Goal: Task Accomplishment & Management: Manage account settings

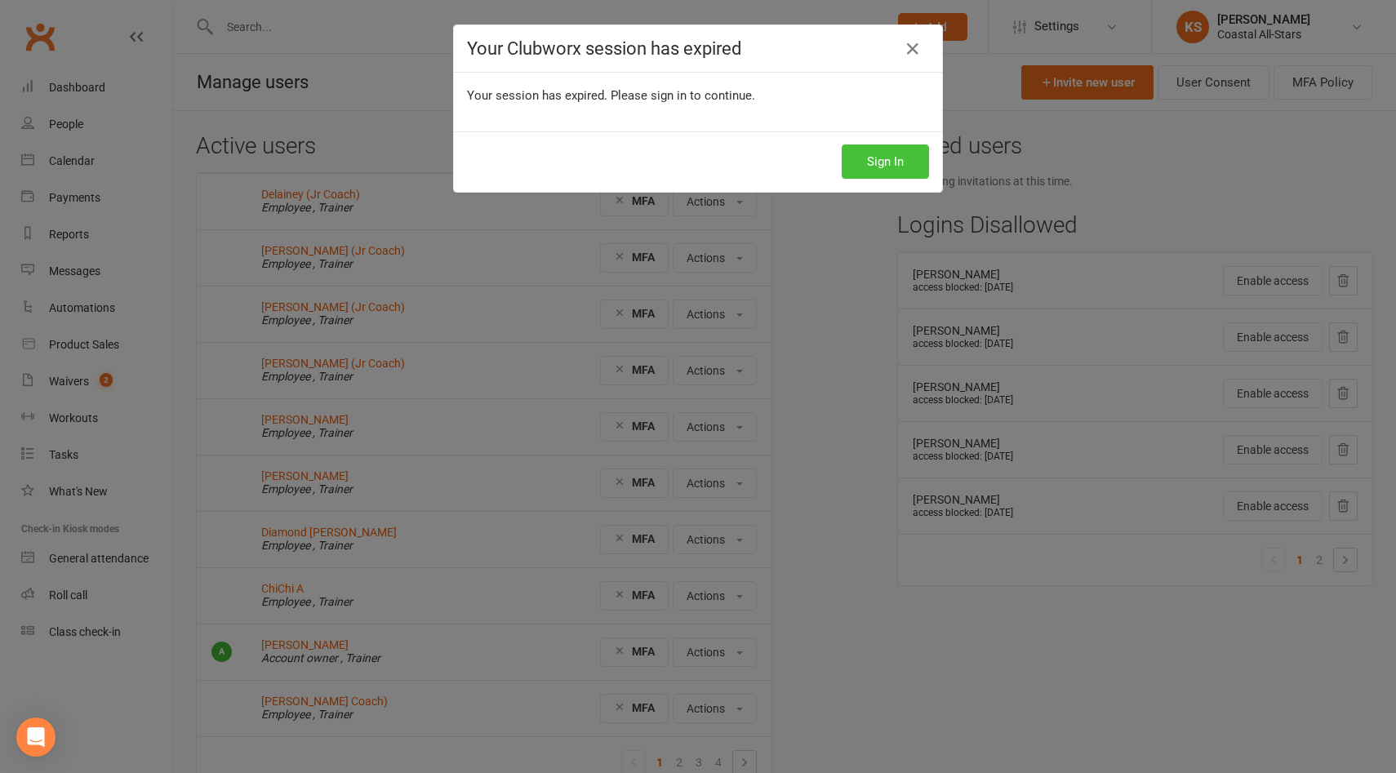
click at [899, 150] on button "Sign In" at bounding box center [884, 161] width 87 height 34
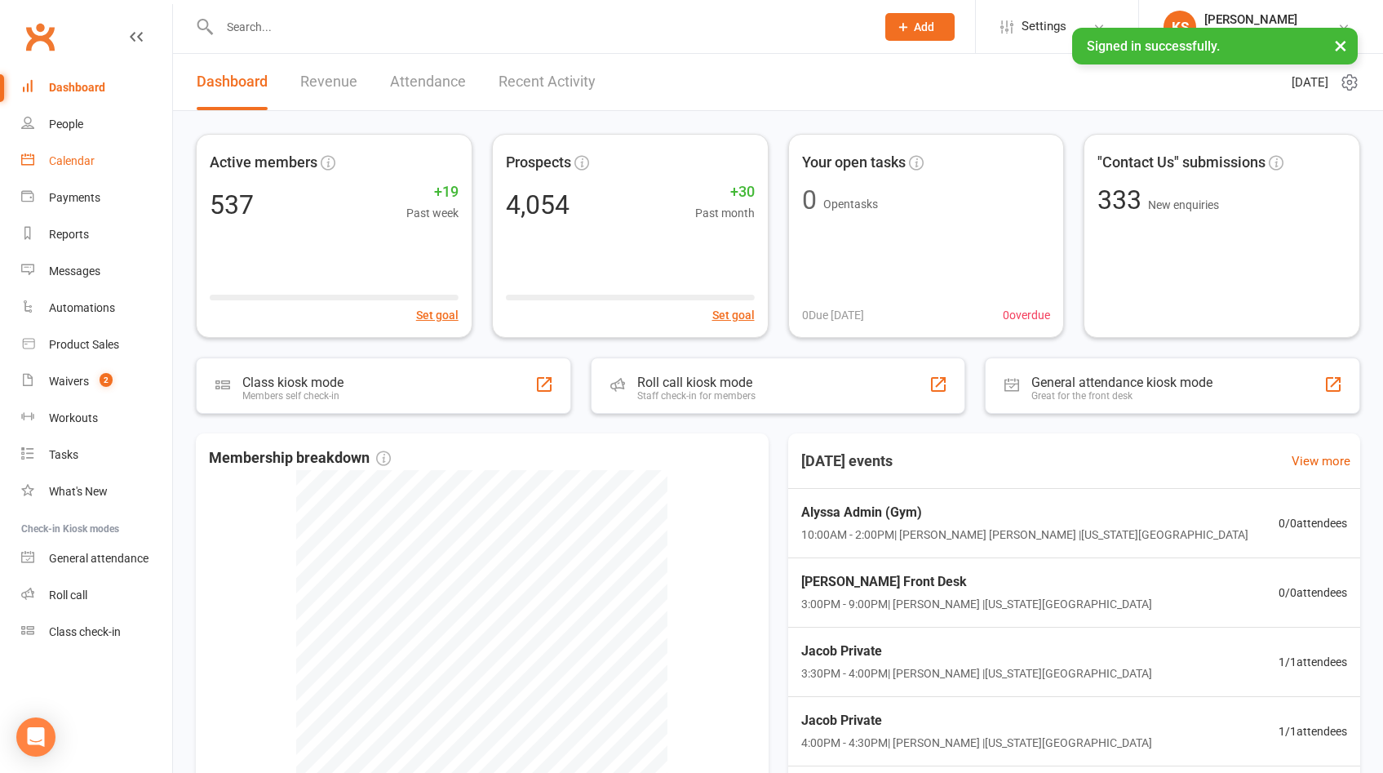
click at [58, 157] on div "Calendar" at bounding box center [72, 160] width 46 height 13
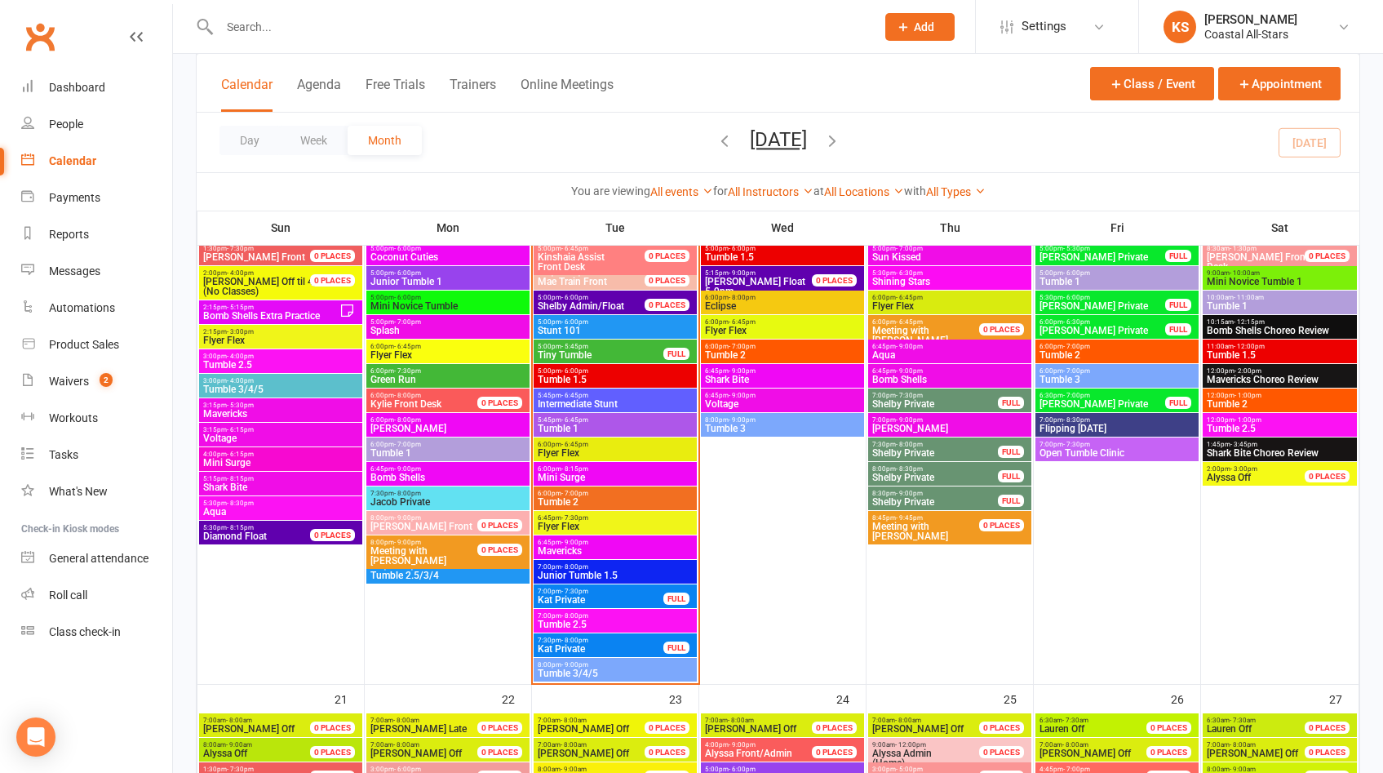
scroll to position [1737, 0]
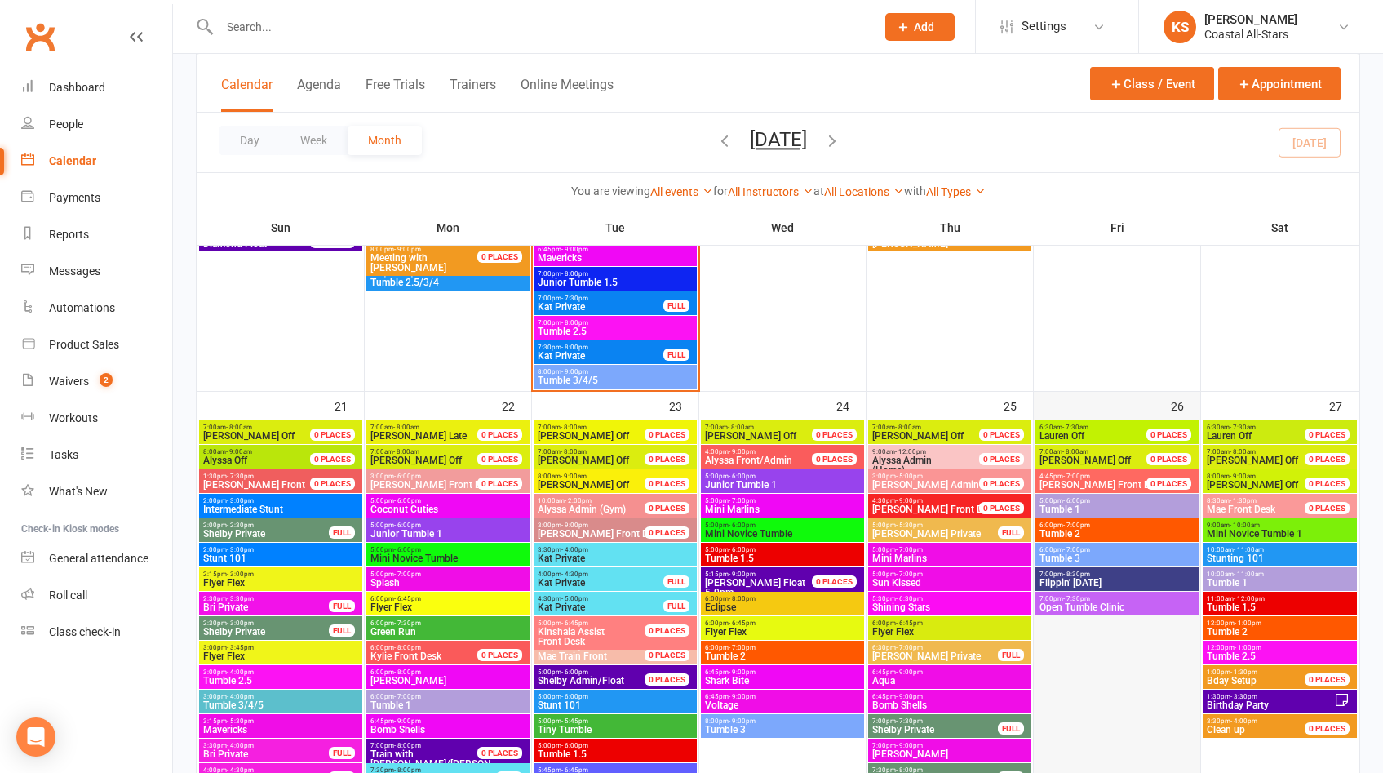
click at [1120, 409] on div "26" at bounding box center [1117, 725] width 166 height 666
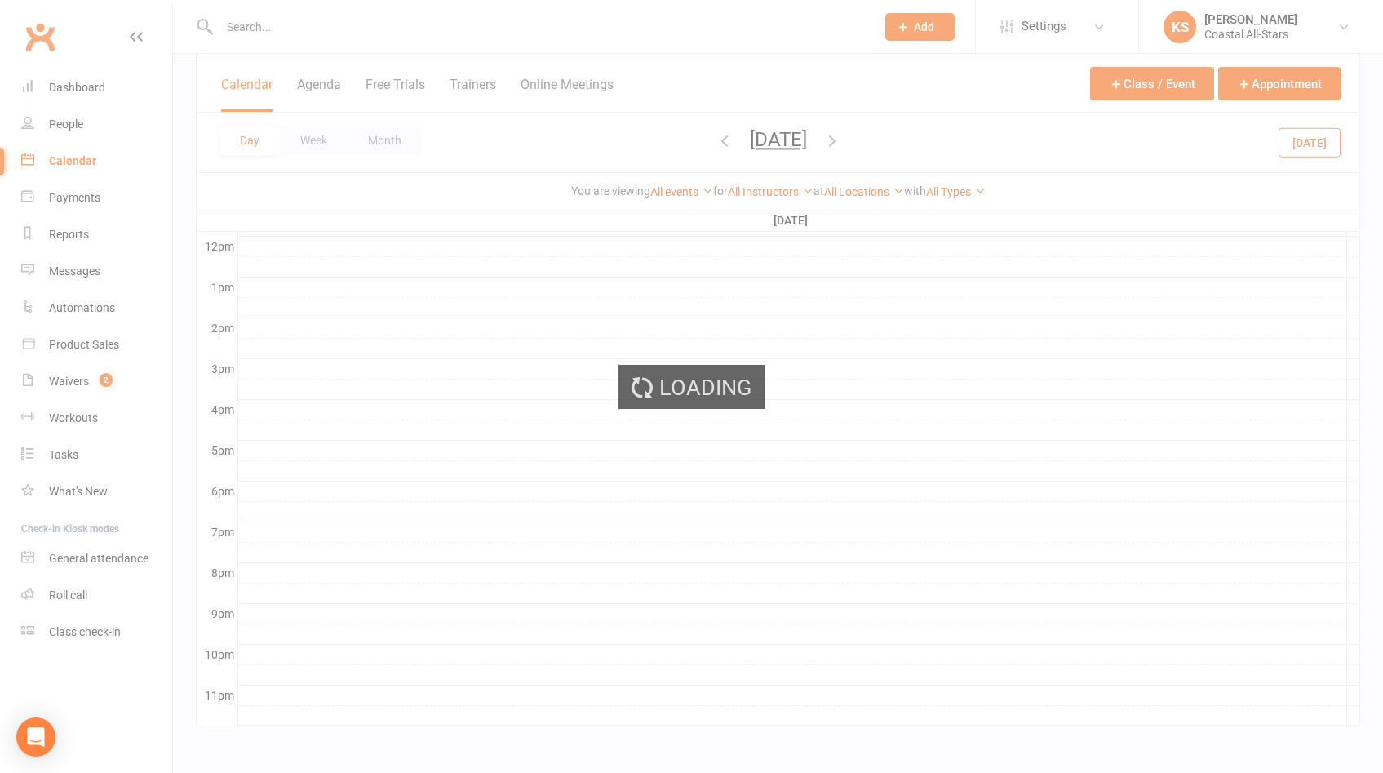
scroll to position [0, 0]
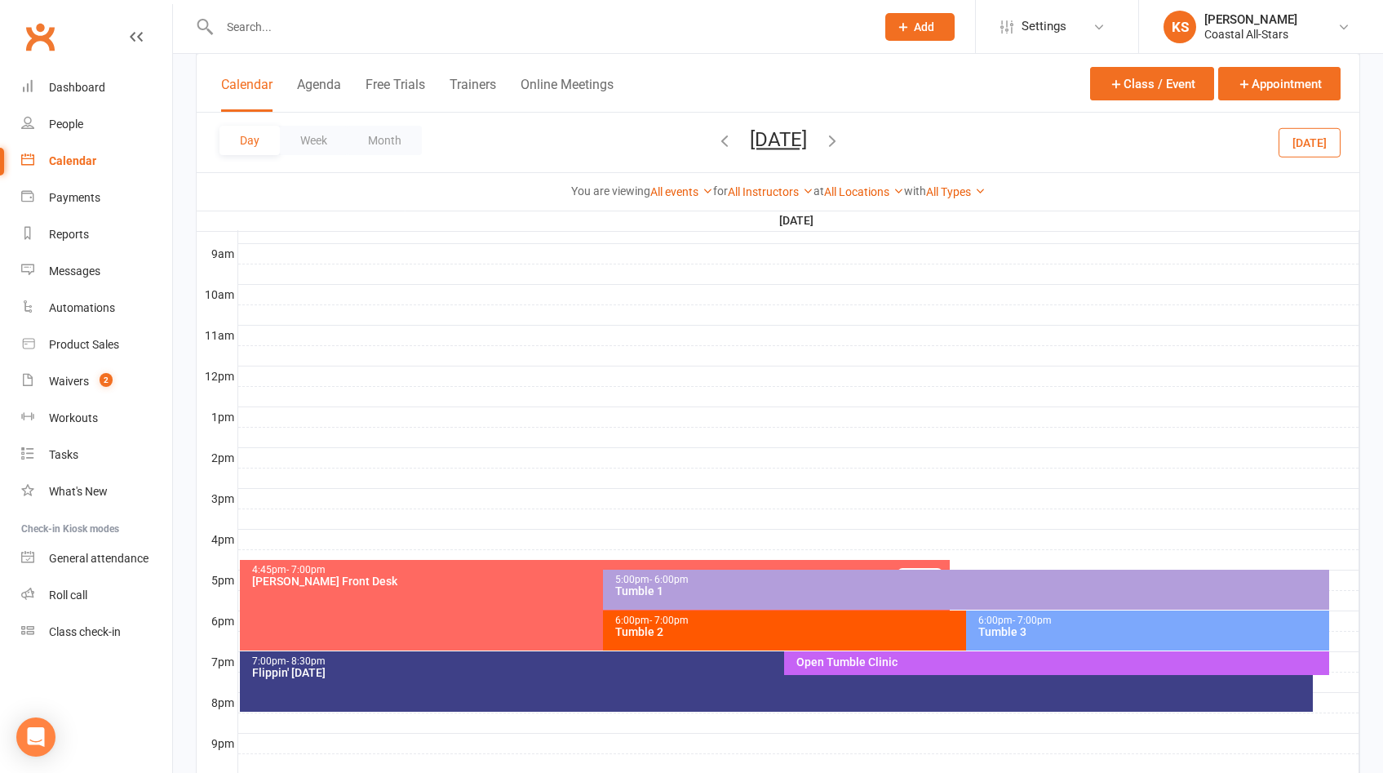
click at [570, 513] on div at bounding box center [798, 519] width 1121 height 20
click at [570, 499] on button "Add Event" at bounding box center [558, 496] width 55 height 20
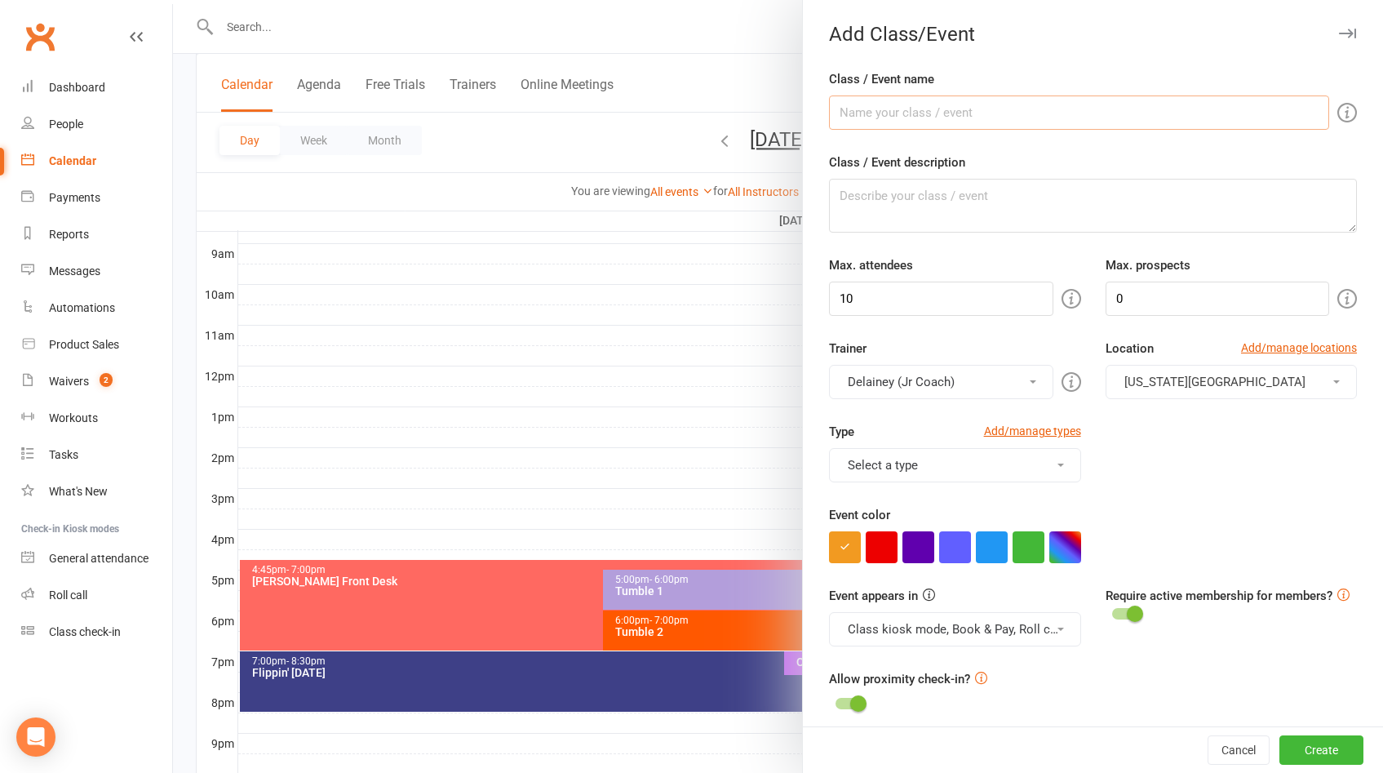
click at [946, 113] on input "Class / Event name" at bounding box center [1079, 112] width 500 height 34
type input "Surge Team Bonding"
drag, startPoint x: 928, startPoint y: 293, endPoint x: 744, endPoint y: 288, distance: 183.7
click at [173, 0] on new-event-schedule "Add Class/Event Class / Event name Surge Team Bonding Class / Event description…" at bounding box center [173, 0] width 0 height 0
type input "0"
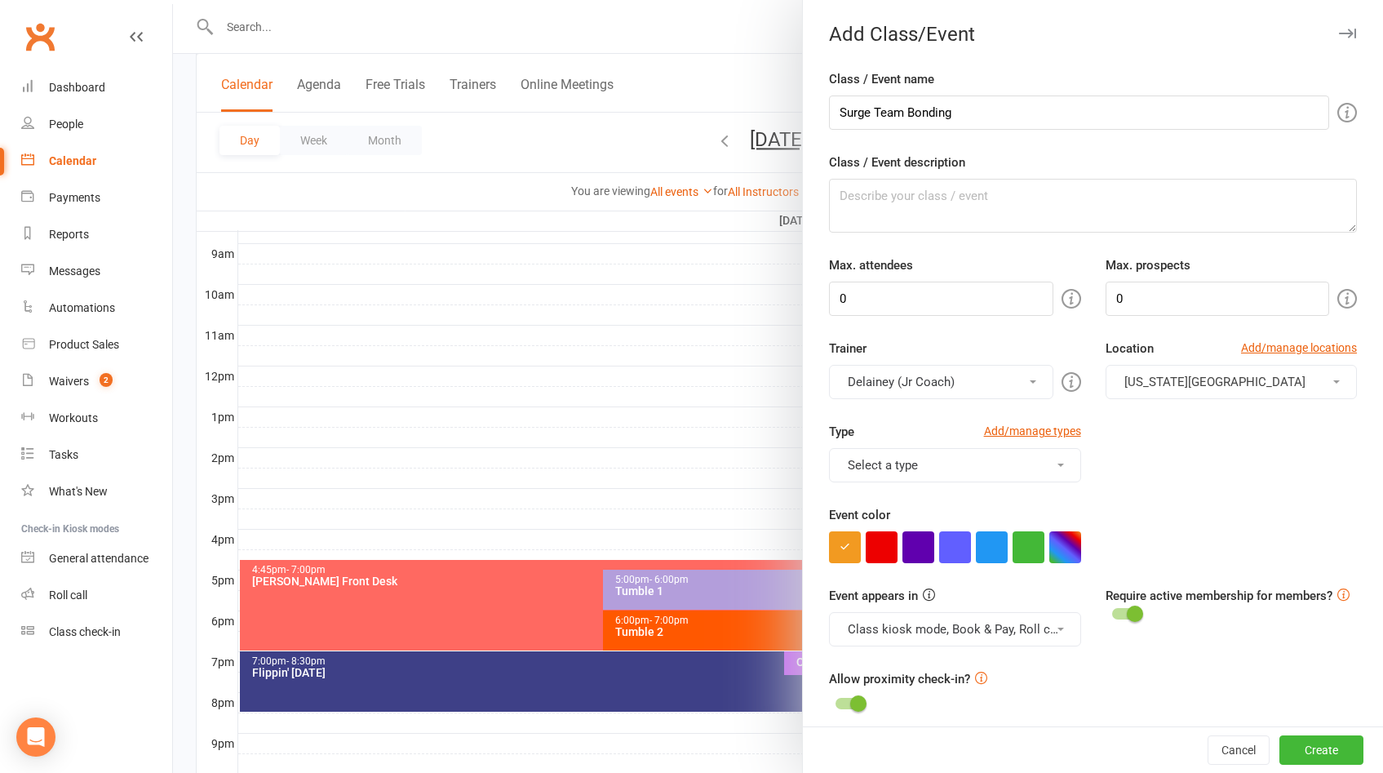
click at [952, 377] on button "Delainey (Jr Coach)" at bounding box center [941, 382] width 224 height 34
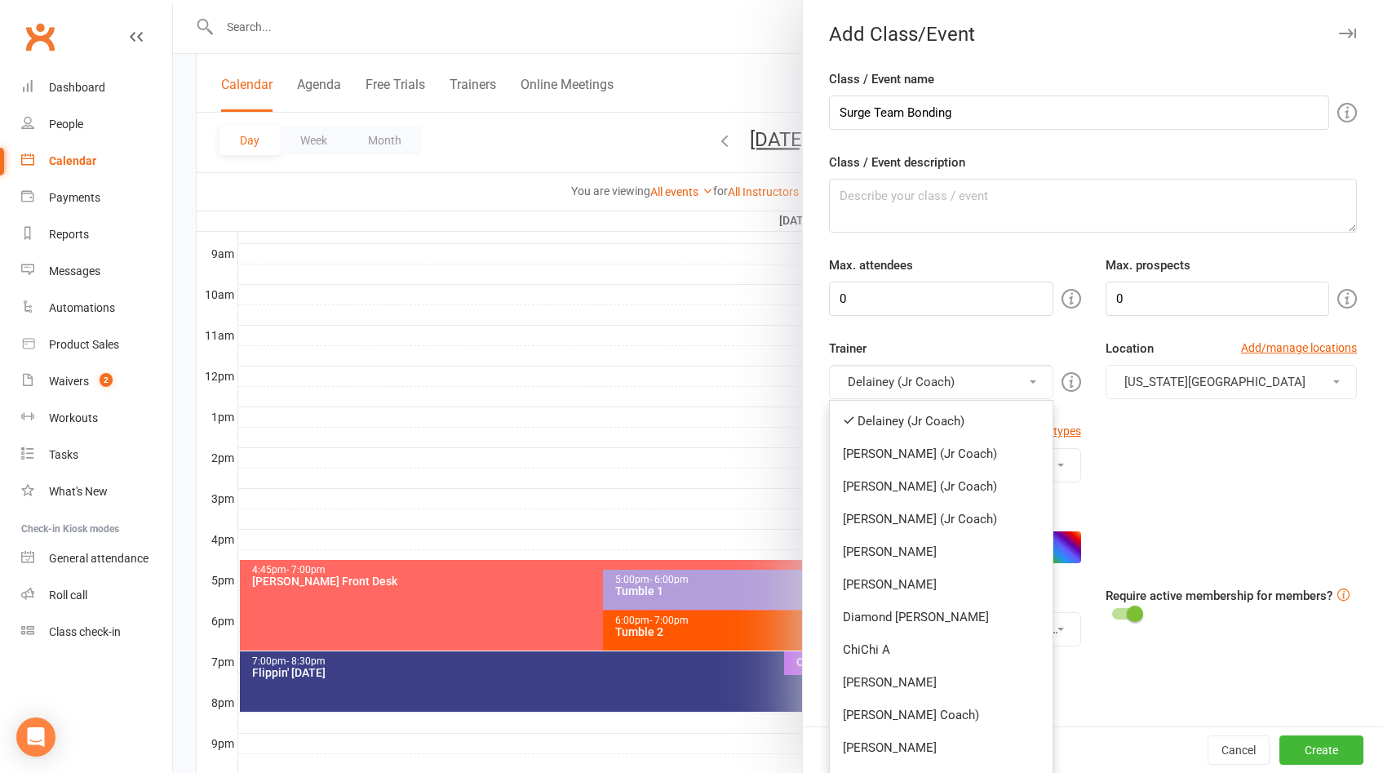
drag, startPoint x: 949, startPoint y: 403, endPoint x: 949, endPoint y: 384, distance: 18.8
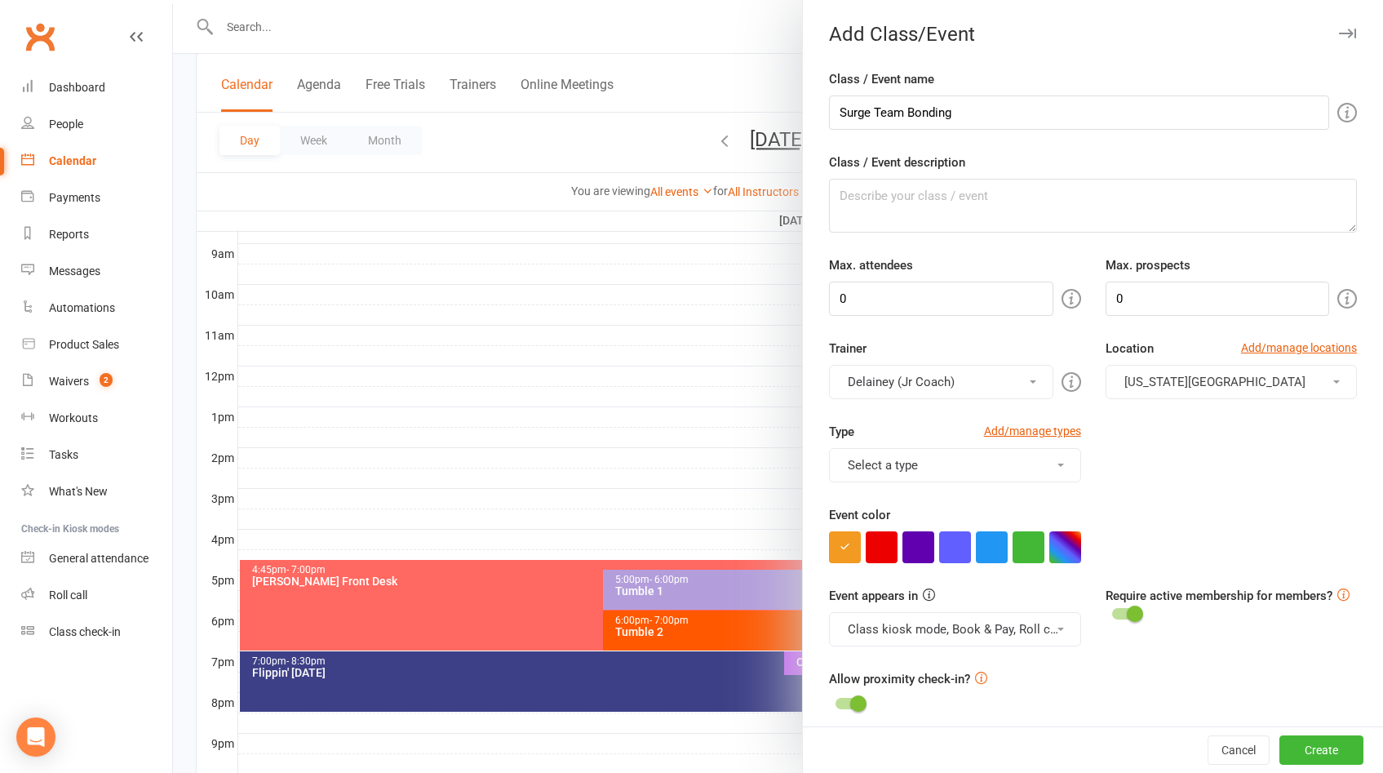
click at [948, 366] on button "Delainey (Jr Coach)" at bounding box center [941, 382] width 224 height 34
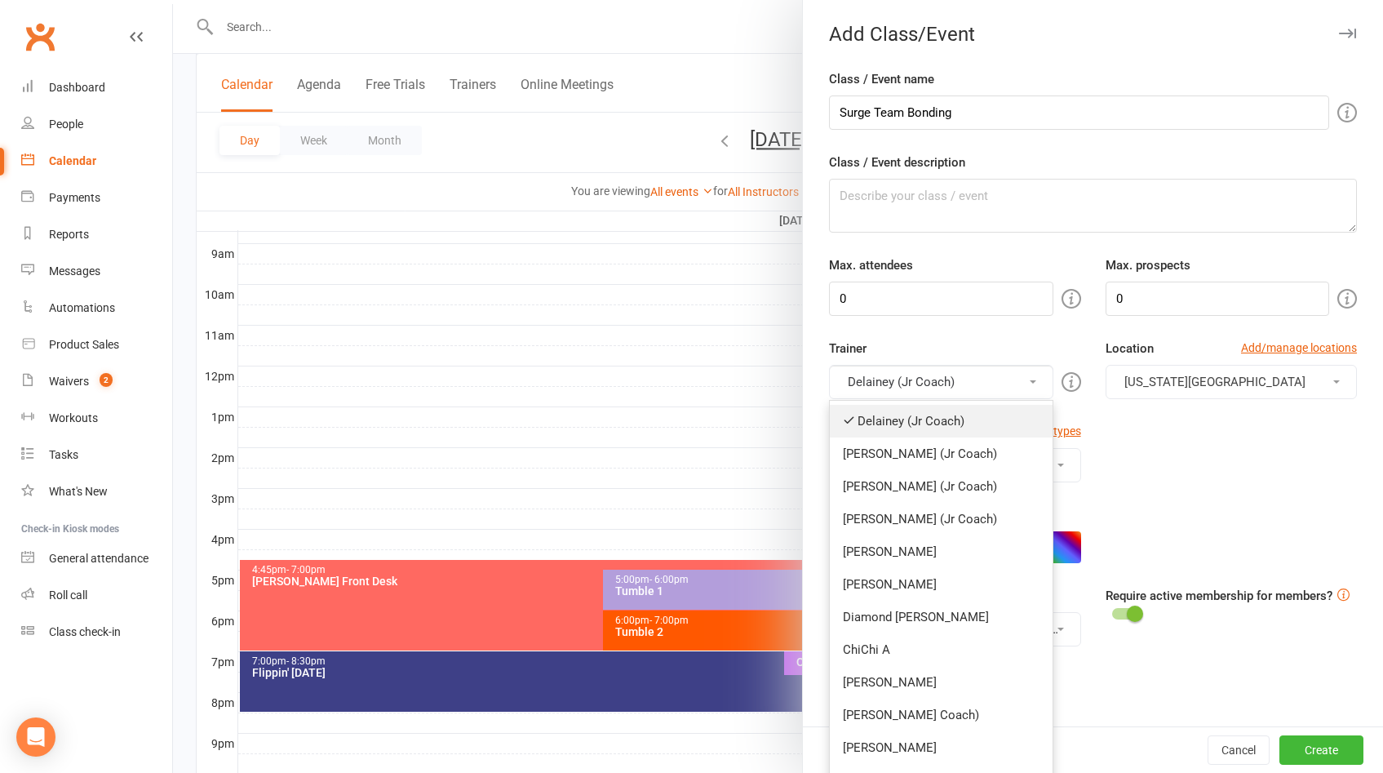
click at [932, 418] on link "Delainey (Jr Coach)" at bounding box center [941, 421] width 222 height 33
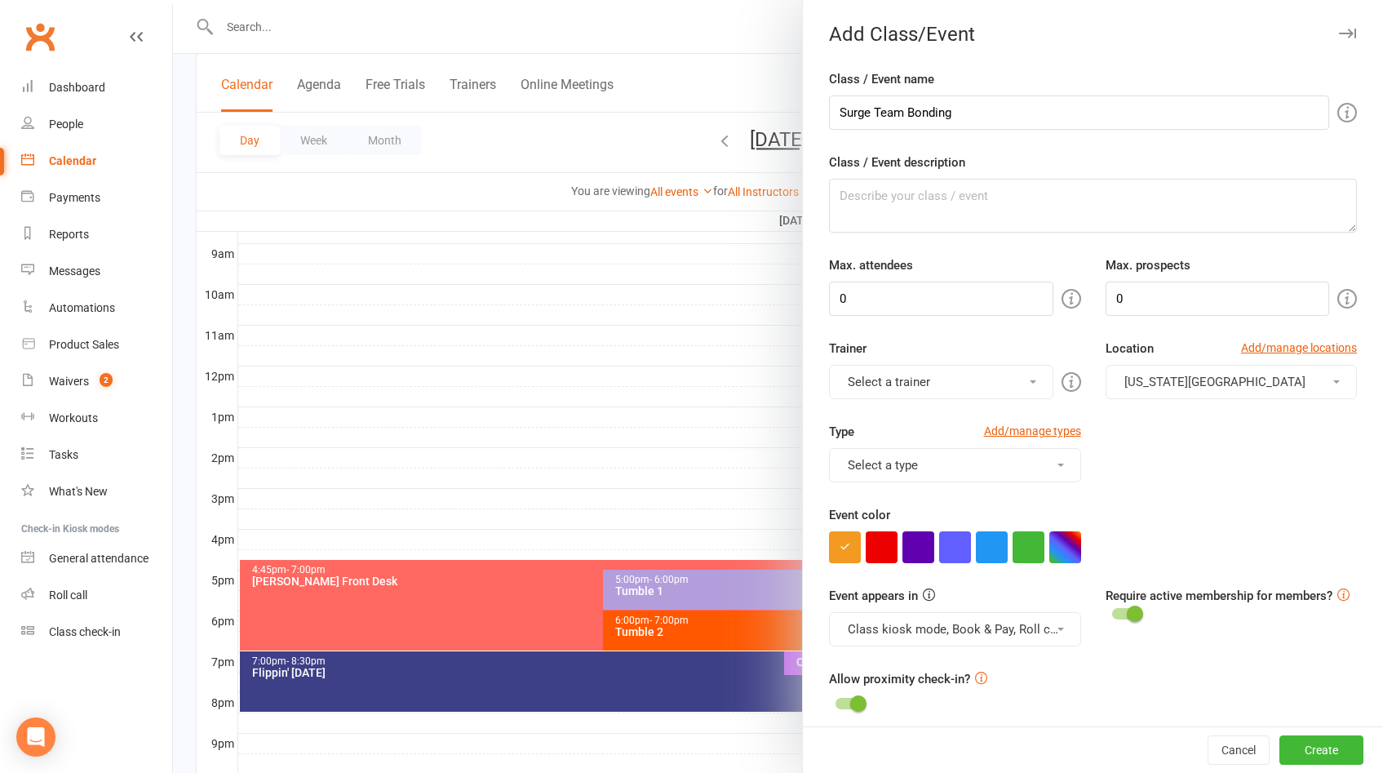
click at [923, 385] on button "Select a trainer" at bounding box center [941, 382] width 224 height 34
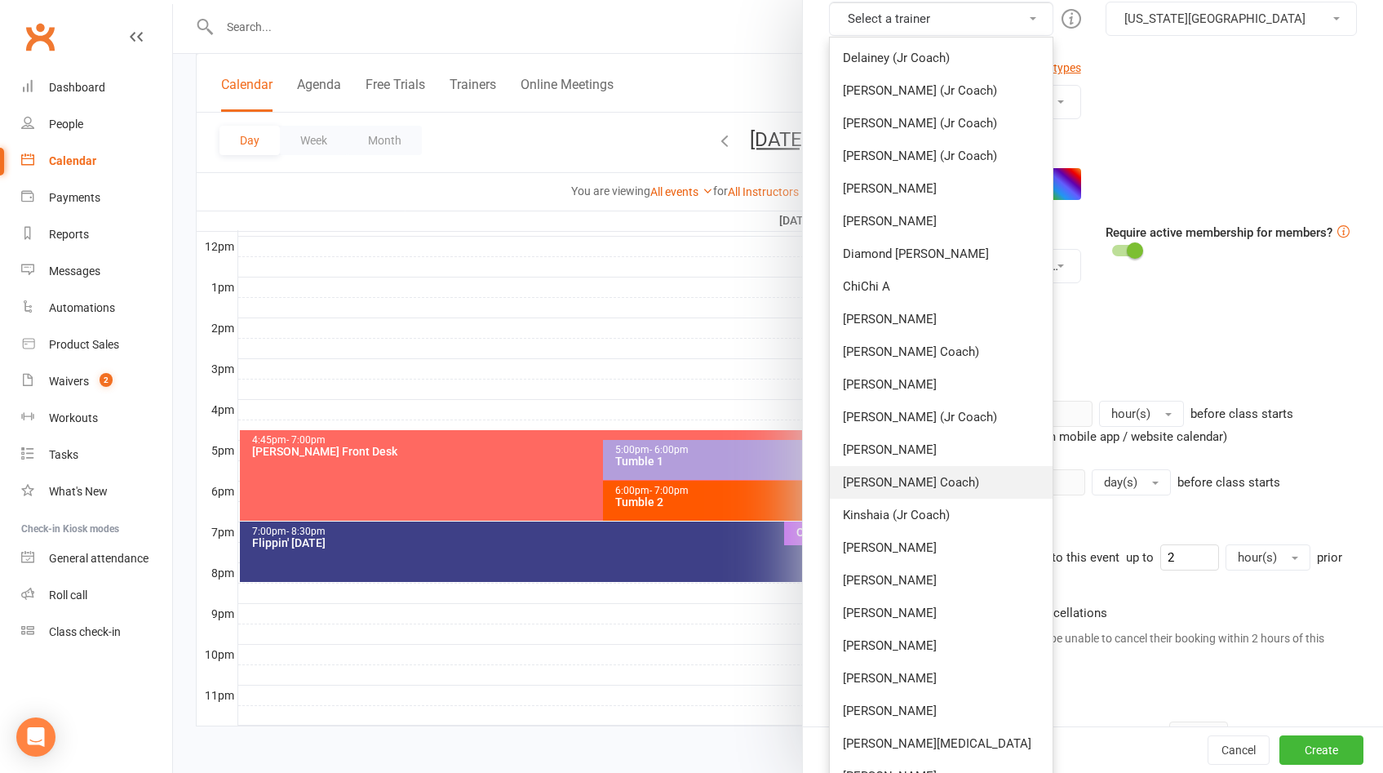
scroll to position [218, 0]
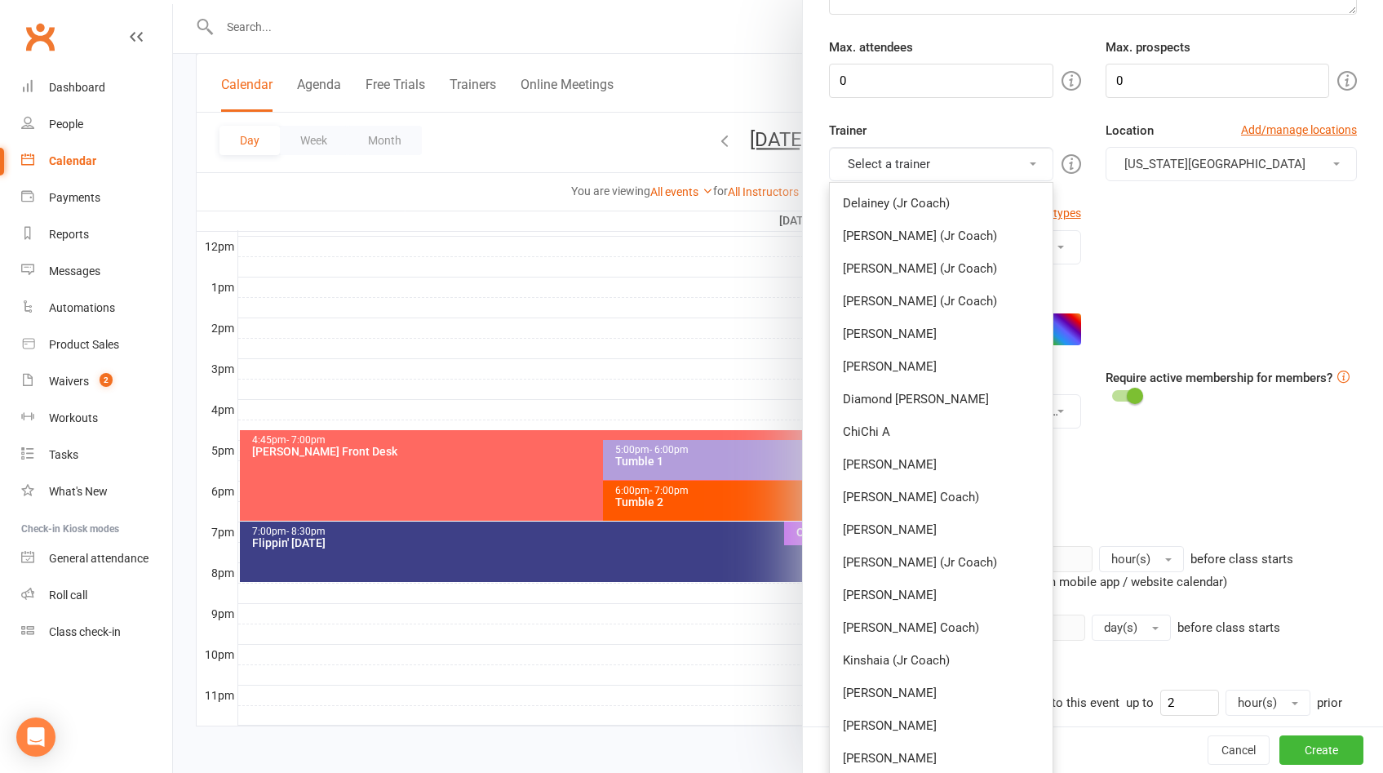
drag, startPoint x: 906, startPoint y: 360, endPoint x: 919, endPoint y: 329, distance: 33.7
click at [906, 360] on link "[PERSON_NAME]" at bounding box center [941, 366] width 222 height 33
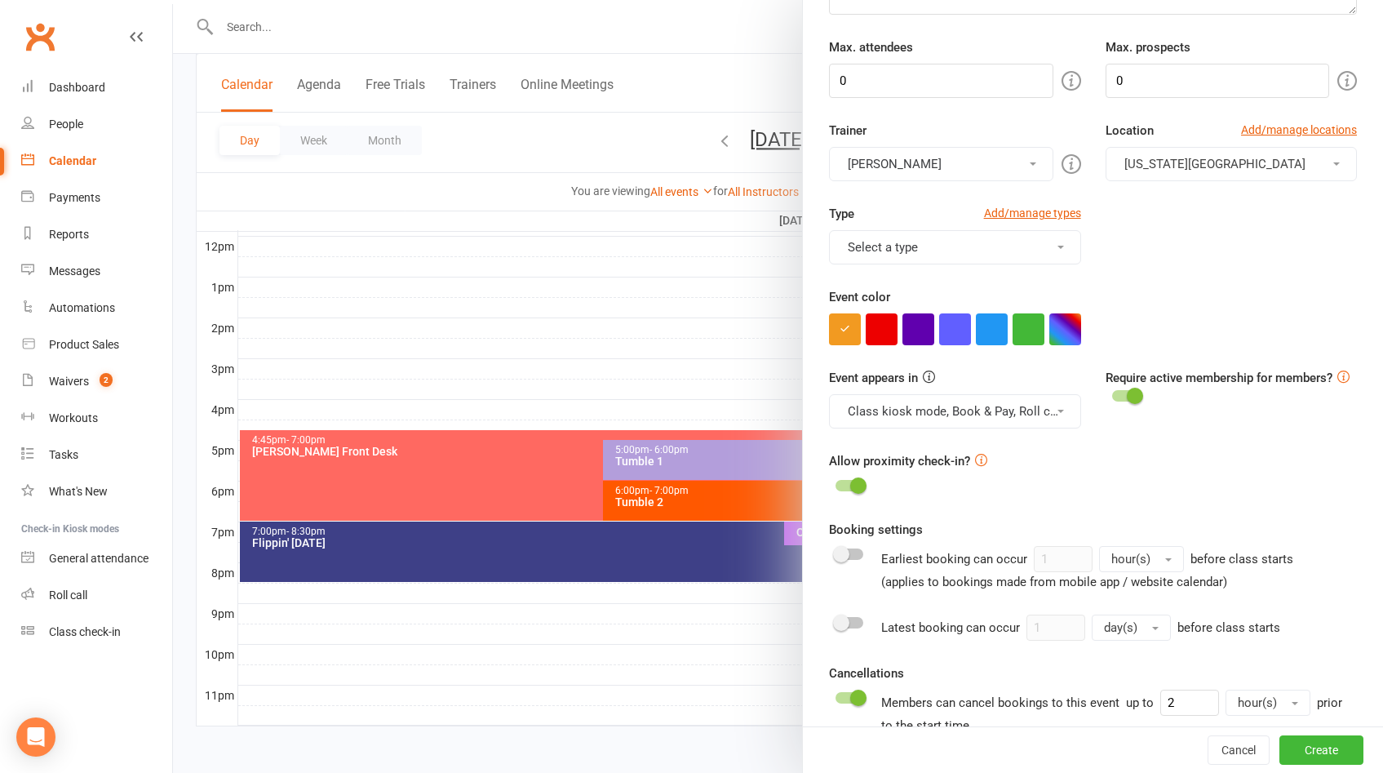
click at [953, 167] on button "[PERSON_NAME]" at bounding box center [941, 164] width 224 height 34
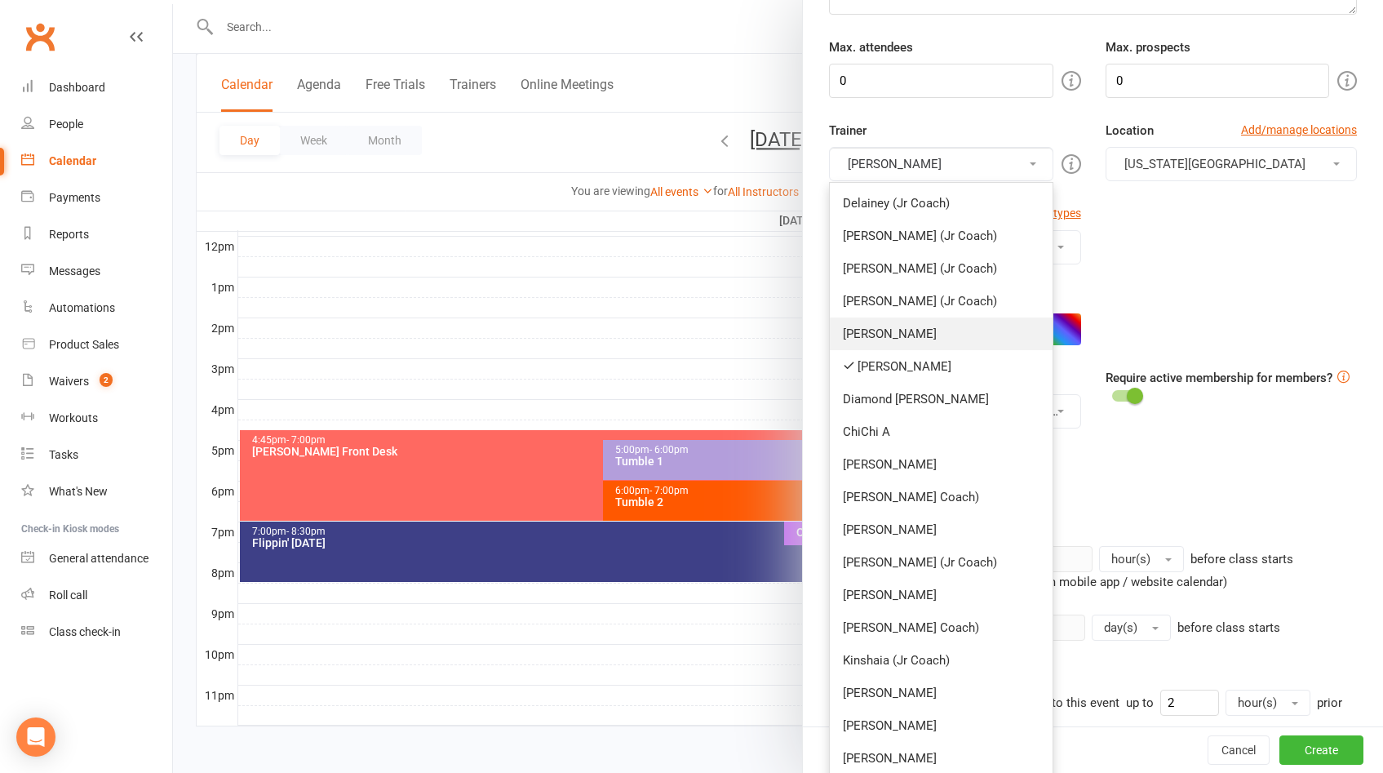
click at [903, 335] on link "[PERSON_NAME]" at bounding box center [941, 333] width 222 height 33
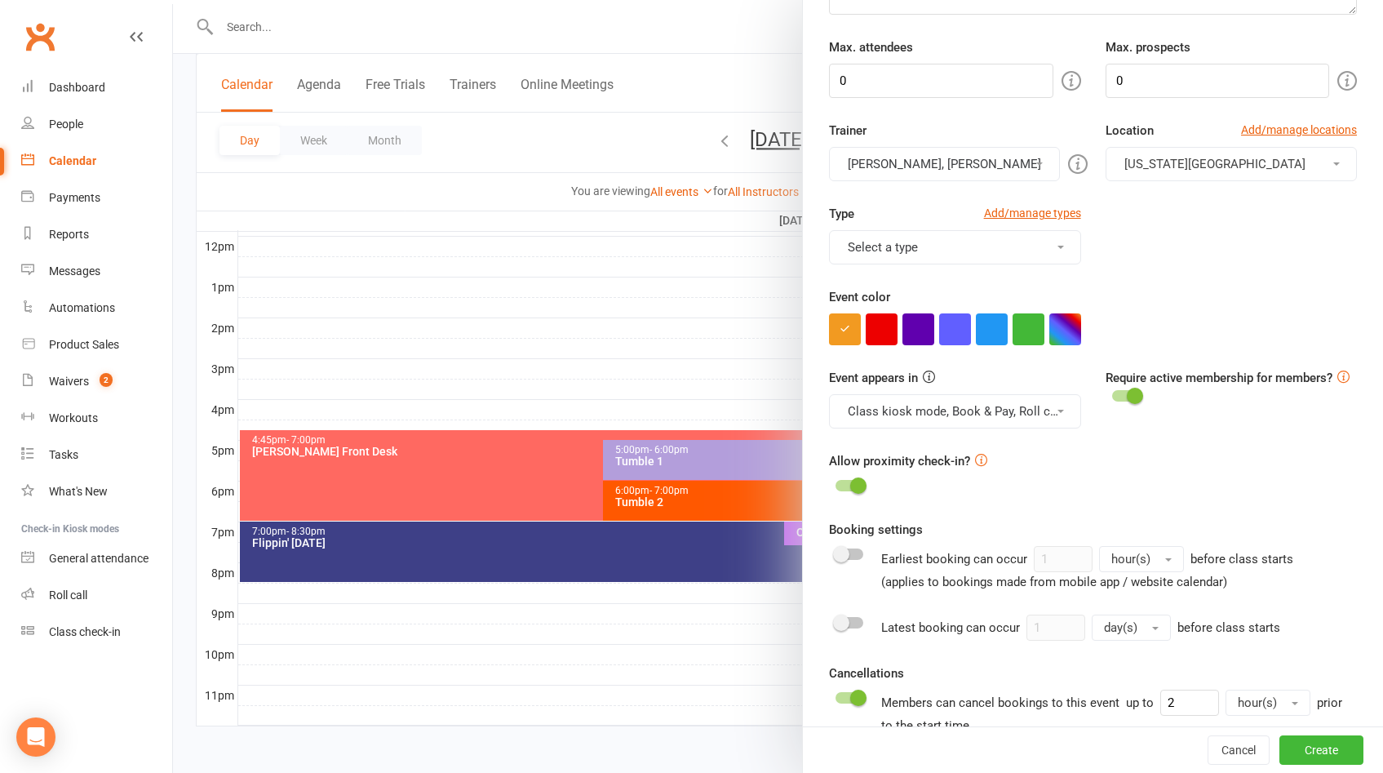
click at [963, 256] on button "Select a type" at bounding box center [954, 247] width 251 height 34
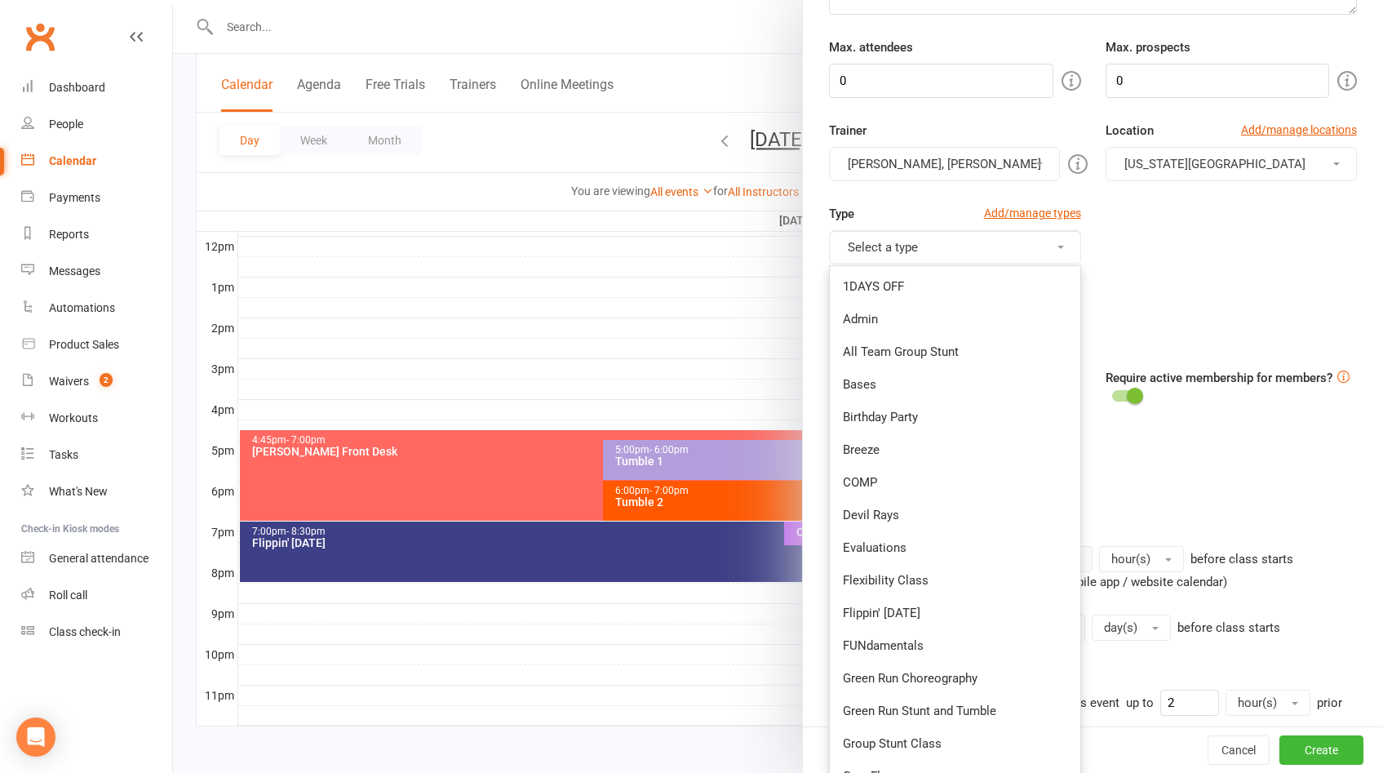
drag, startPoint x: 899, startPoint y: 316, endPoint x: 961, endPoint y: 326, distance: 63.6
click at [898, 315] on link "Admin" at bounding box center [955, 319] width 250 height 33
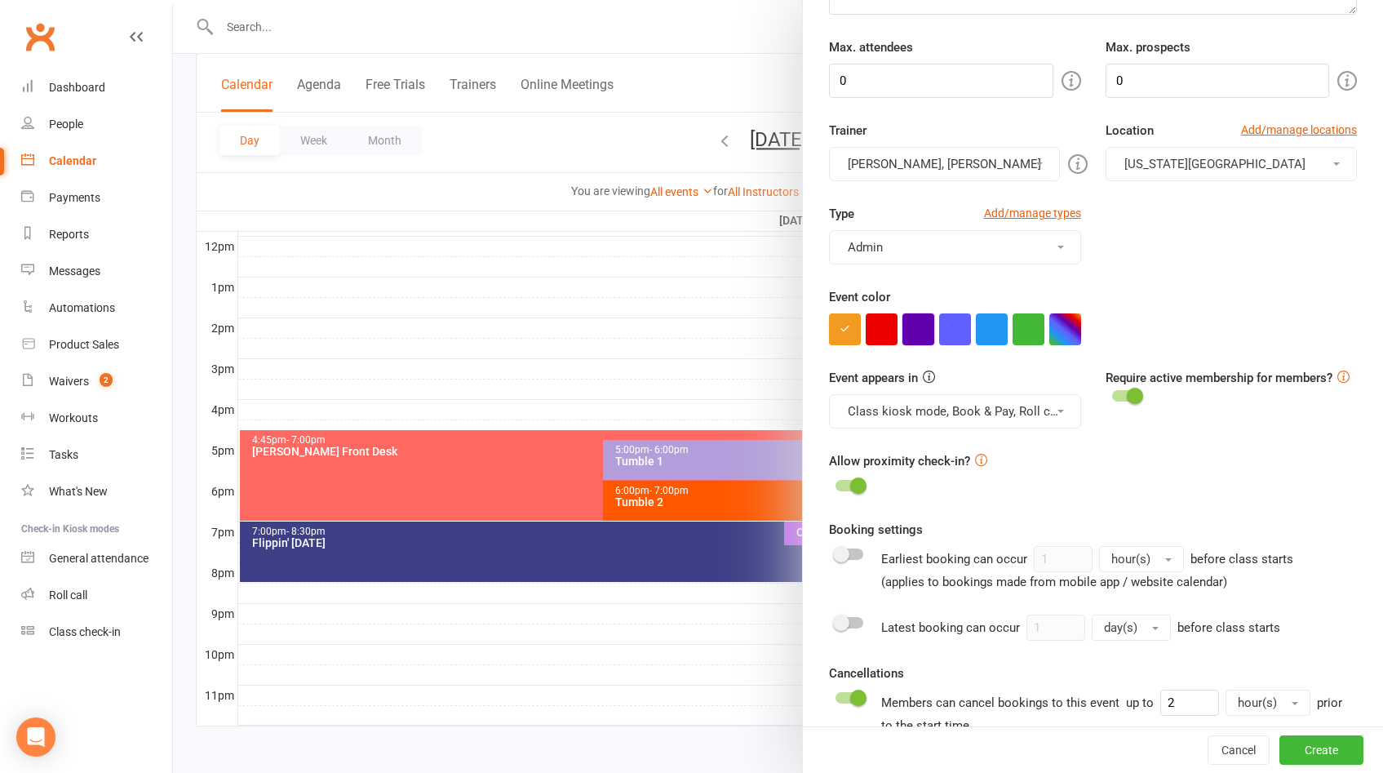
click at [924, 338] on button "button" at bounding box center [919, 329] width 32 height 32
click at [951, 428] on div "Event appears in Class kiosk mode, Book & Pay, Roll call, Clubworx website cale…" at bounding box center [1093, 409] width 553 height 83
click at [939, 403] on button "Class kiosk mode, Book & Pay, Roll call, Clubworx website calendar and Mobile a…" at bounding box center [954, 411] width 251 height 34
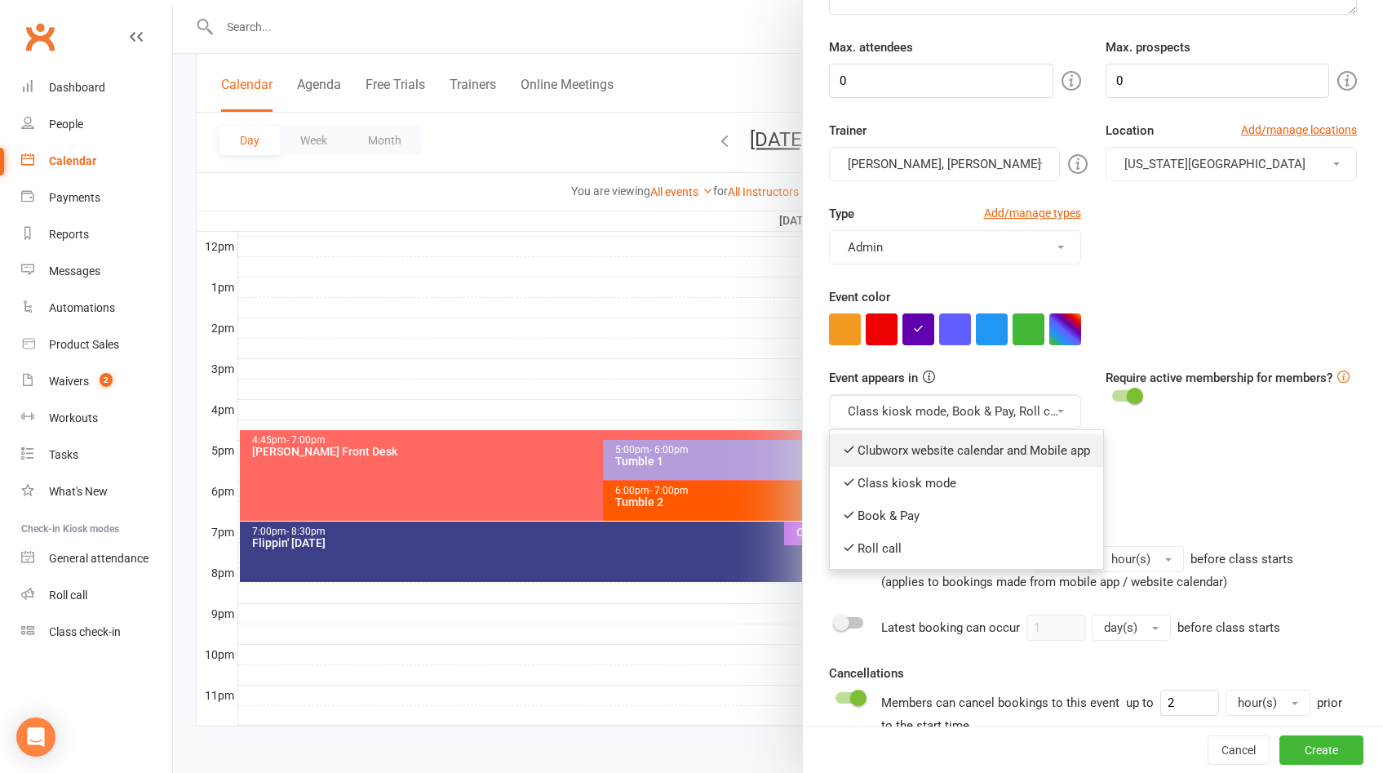
click at [919, 445] on link "Clubworx website calendar and Mobile app" at bounding box center [966, 450] width 273 height 33
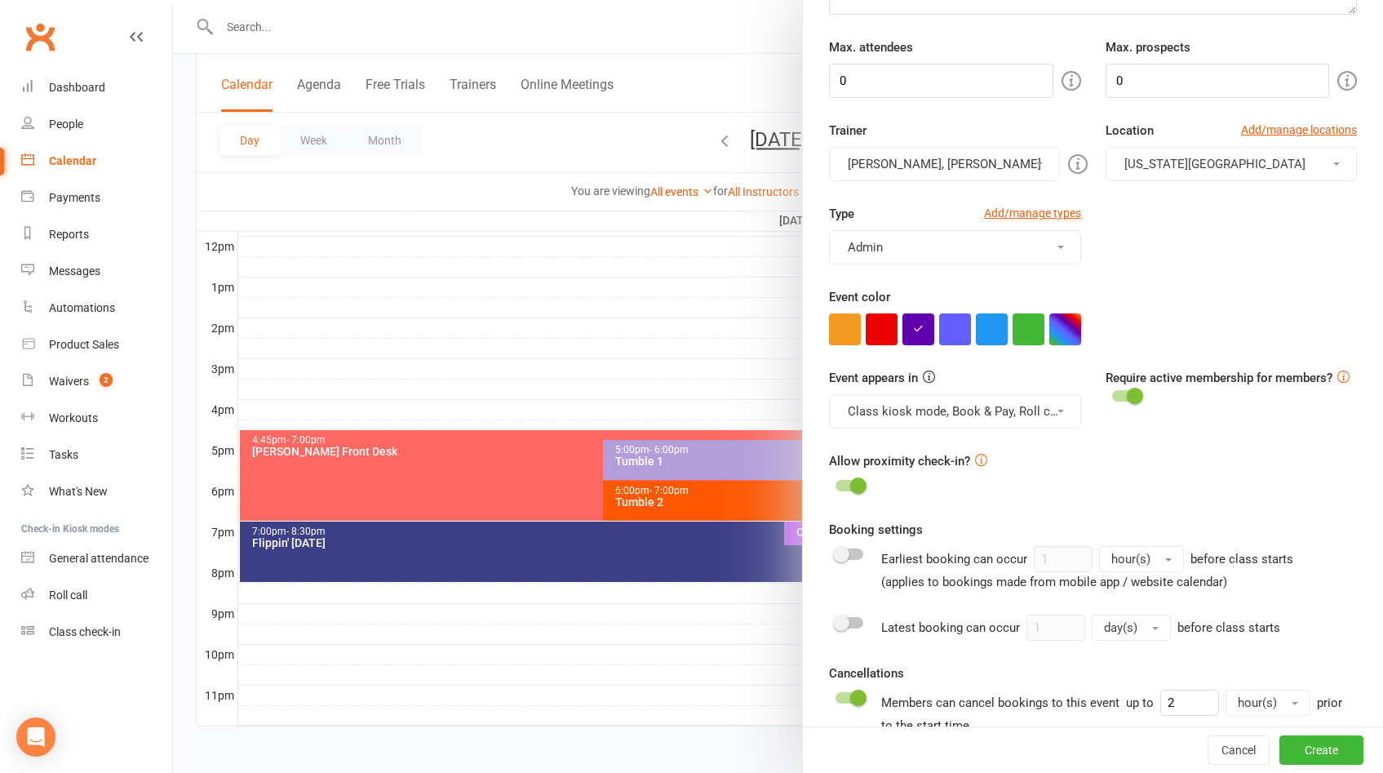
click at [908, 406] on button "Class kiosk mode, Book & Pay, Roll call" at bounding box center [954, 411] width 251 height 34
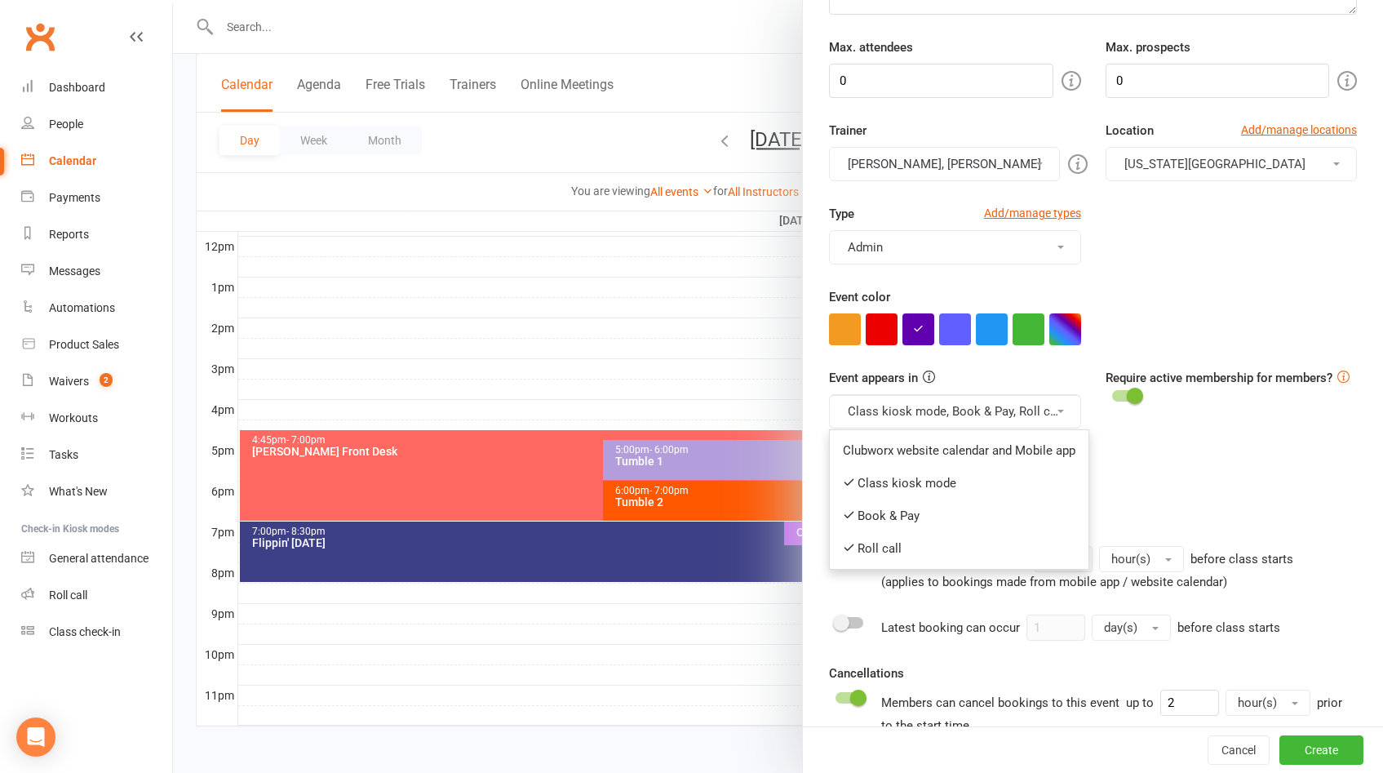
drag, startPoint x: 894, startPoint y: 513, endPoint x: 939, endPoint y: 517, distance: 45.1
click at [894, 513] on link "Book & Pay" at bounding box center [959, 515] width 259 height 33
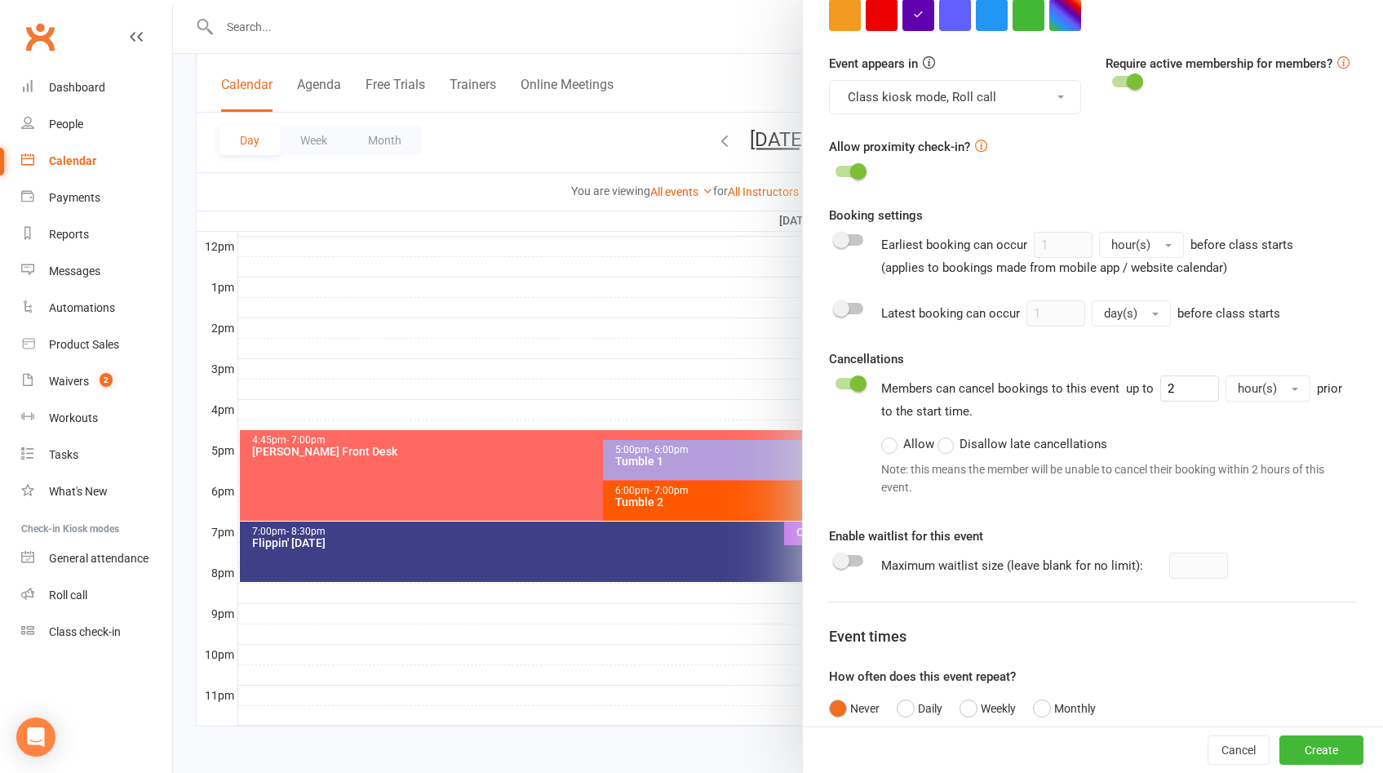
scroll to position [639, 0]
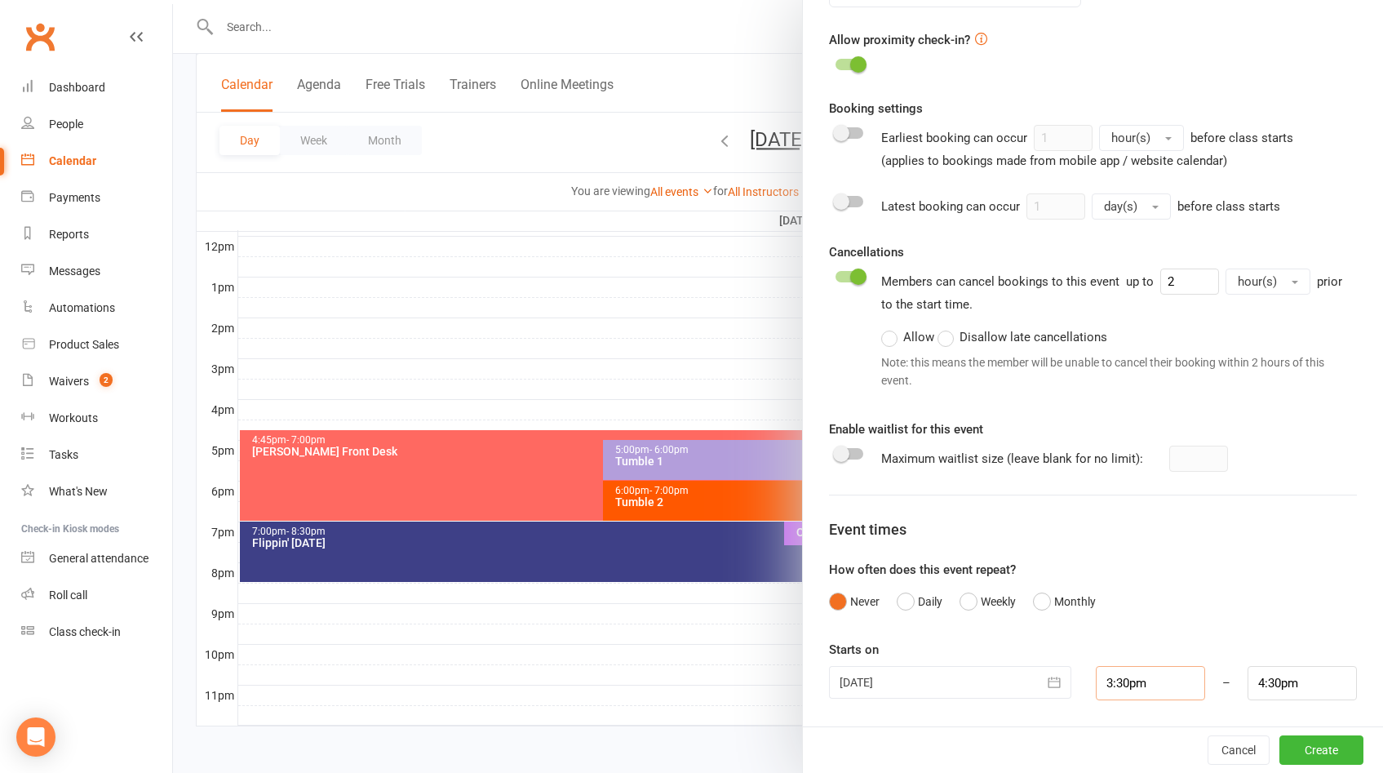
drag, startPoint x: 1147, startPoint y: 690, endPoint x: 1081, endPoint y: 693, distance: 67.0
click at [1096, 693] on input "3:30pm" at bounding box center [1150, 683] width 109 height 34
drag, startPoint x: 1139, startPoint y: 684, endPoint x: 1067, endPoint y: 688, distance: 71.9
click at [1067, 688] on div "[DATE] [DATE] Sun Mon Tue Wed Thu Fri Sat 36 31 01 02 03 04 05 06 37 07 08 09 1…" at bounding box center [1093, 683] width 553 height 34
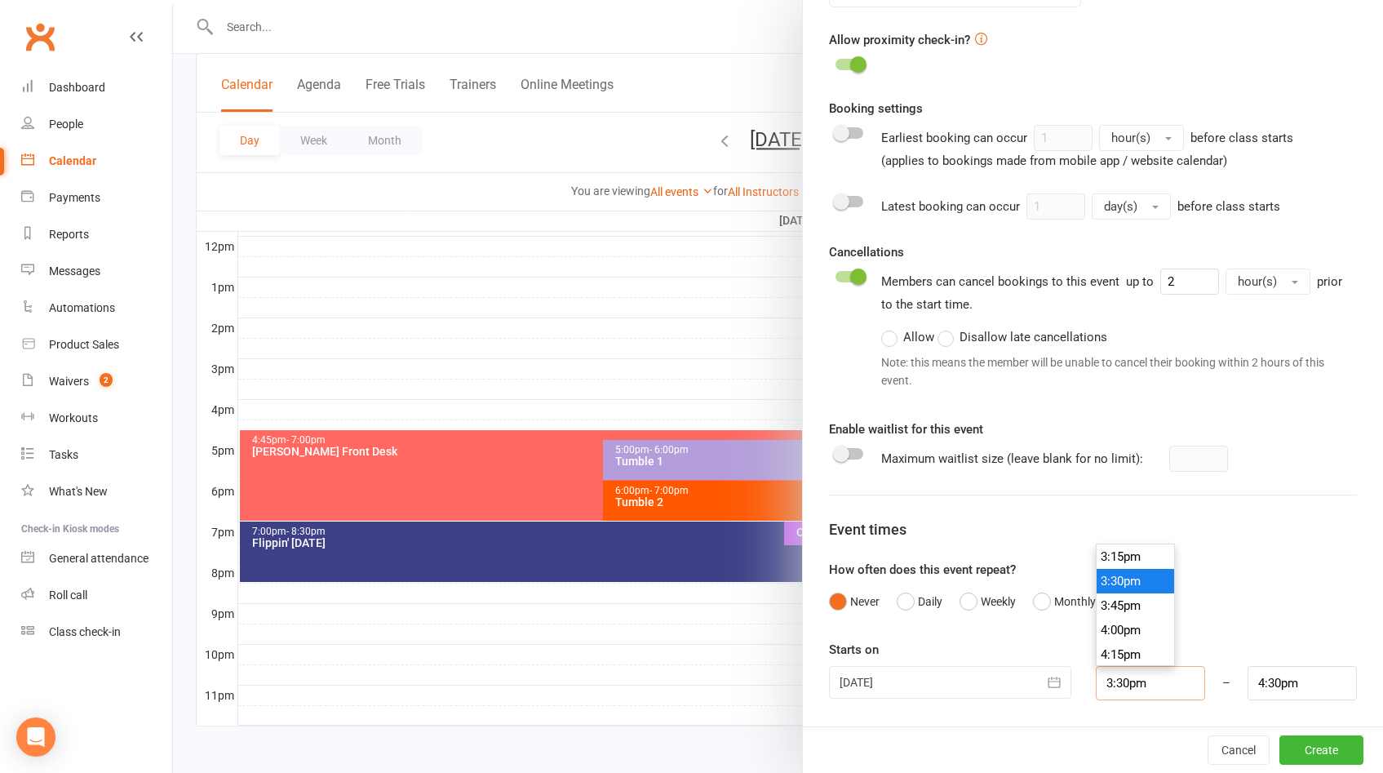
type input "6"
type input "7:00am"
type input "6p"
type input "7:00pm"
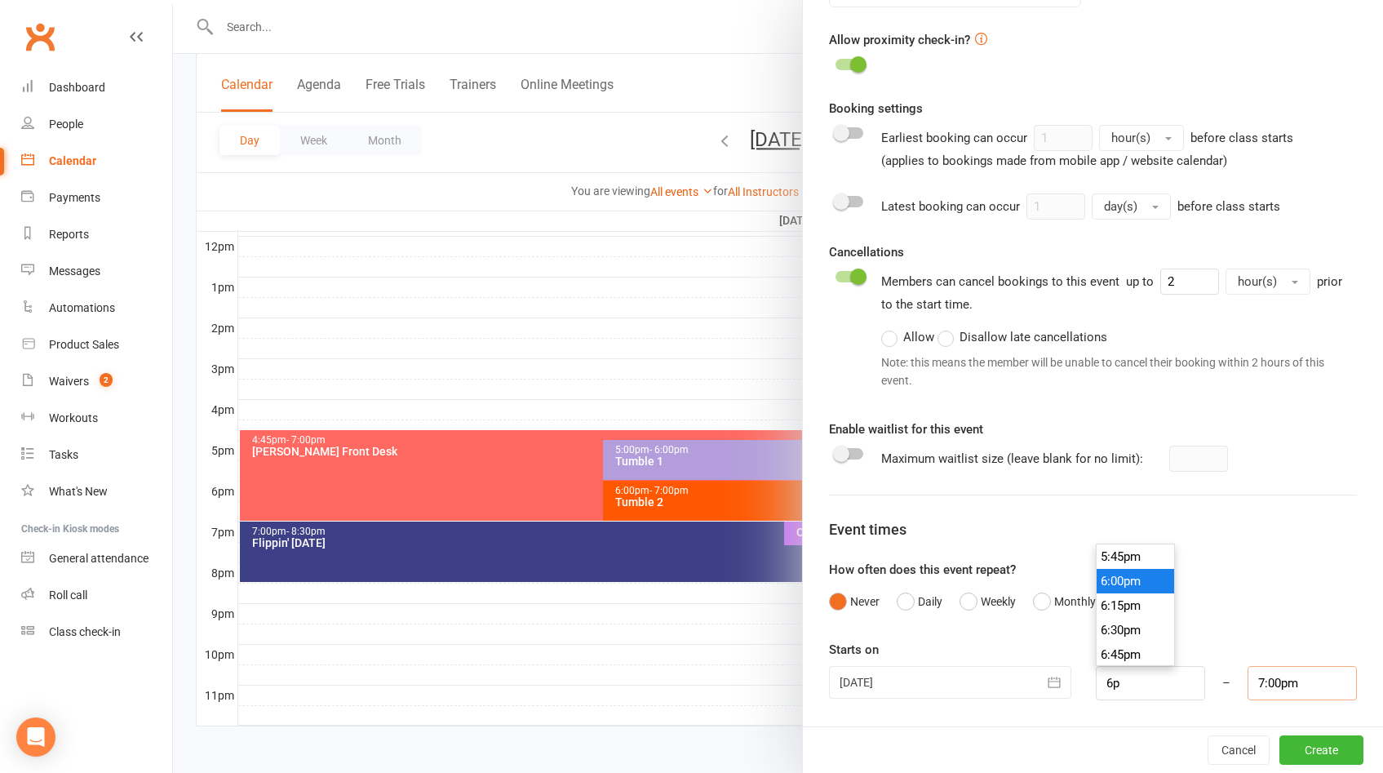
type input "6:00pm"
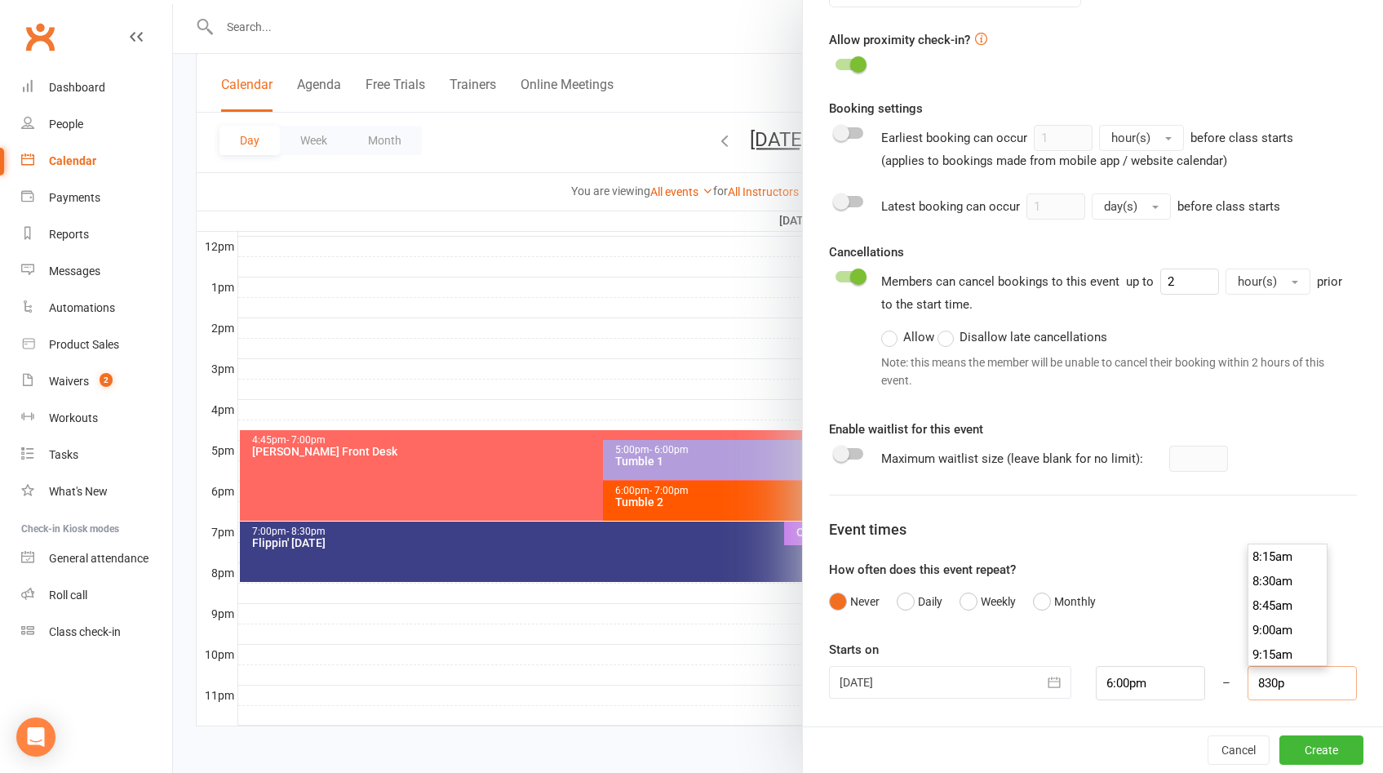
scroll to position [1983, 0]
type input "8:30pm"
click at [1303, 748] on button "Create" at bounding box center [1322, 749] width 84 height 29
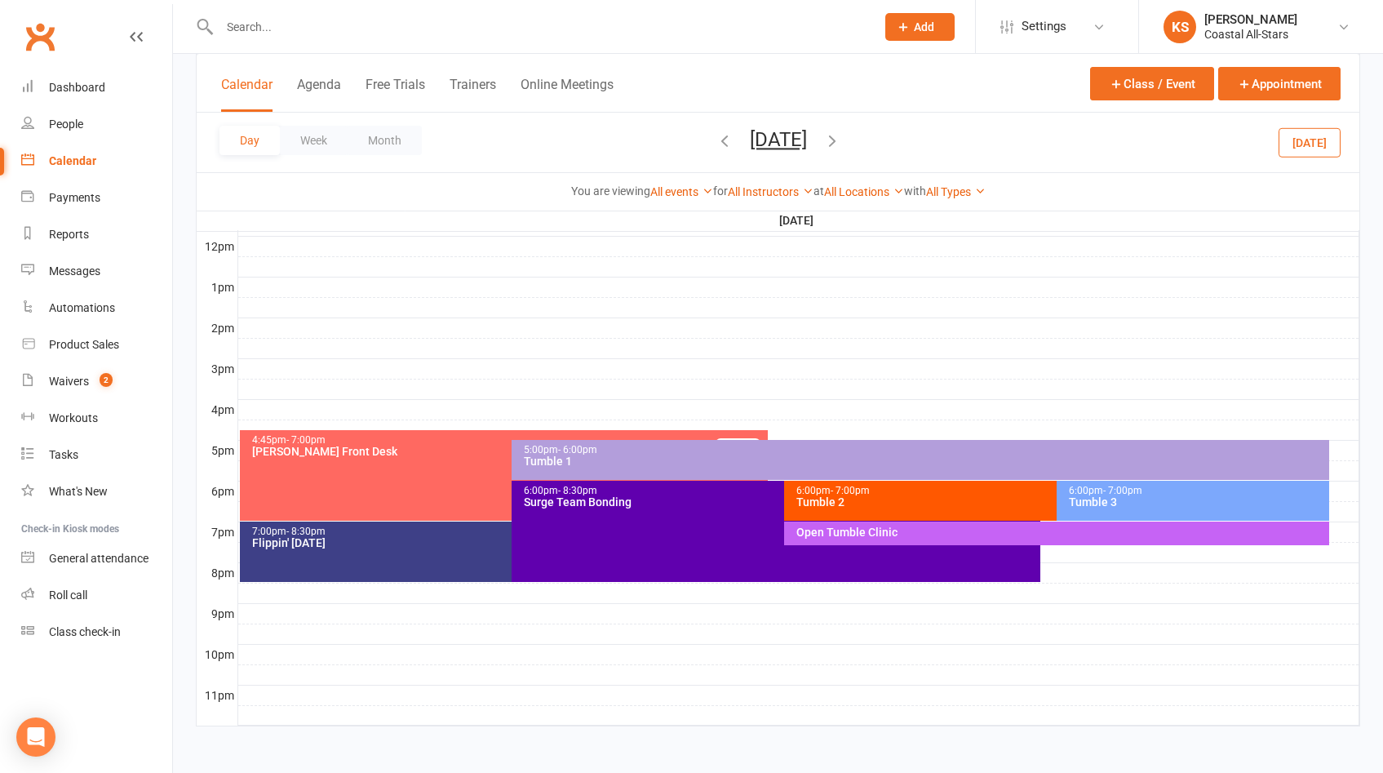
click at [909, 534] on div "Open Tumble Clinic" at bounding box center [1061, 531] width 530 height 11
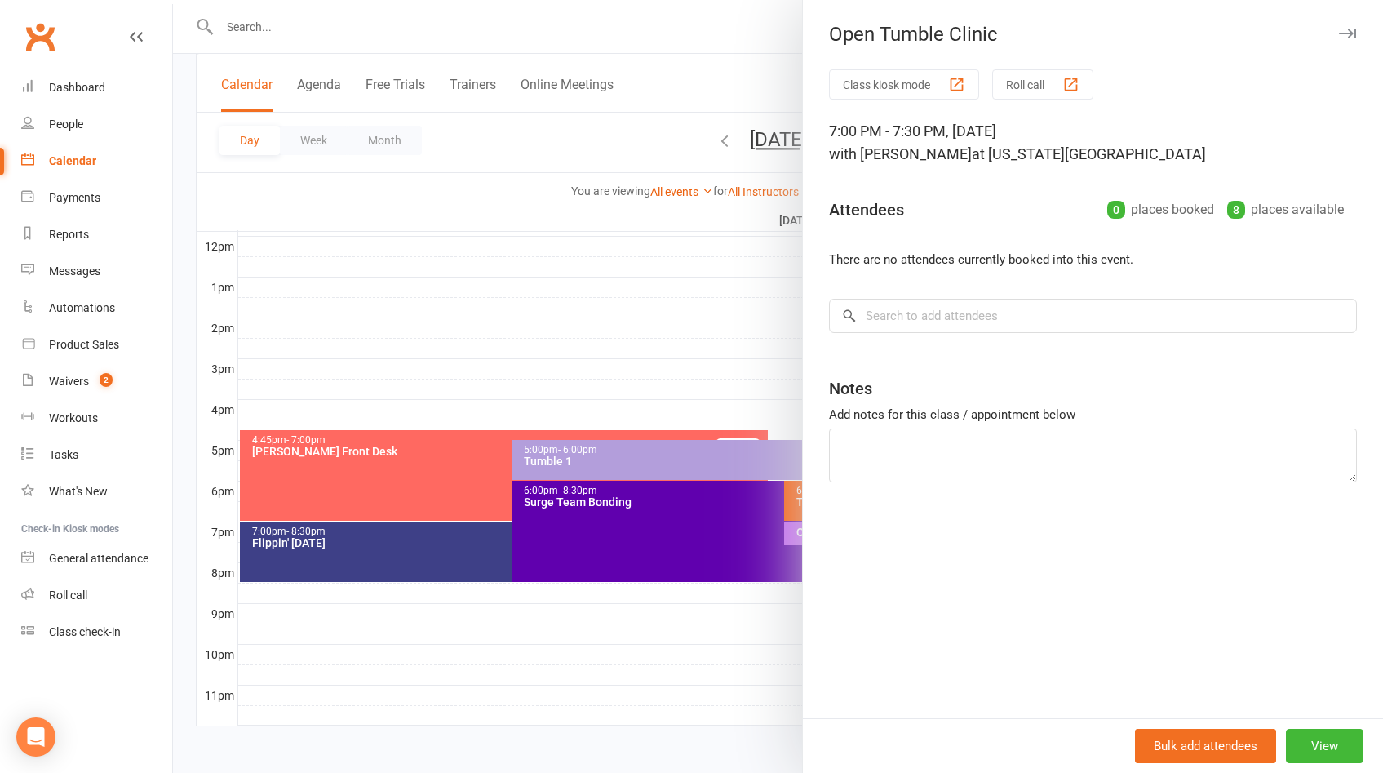
click at [679, 636] on div at bounding box center [778, 386] width 1210 height 773
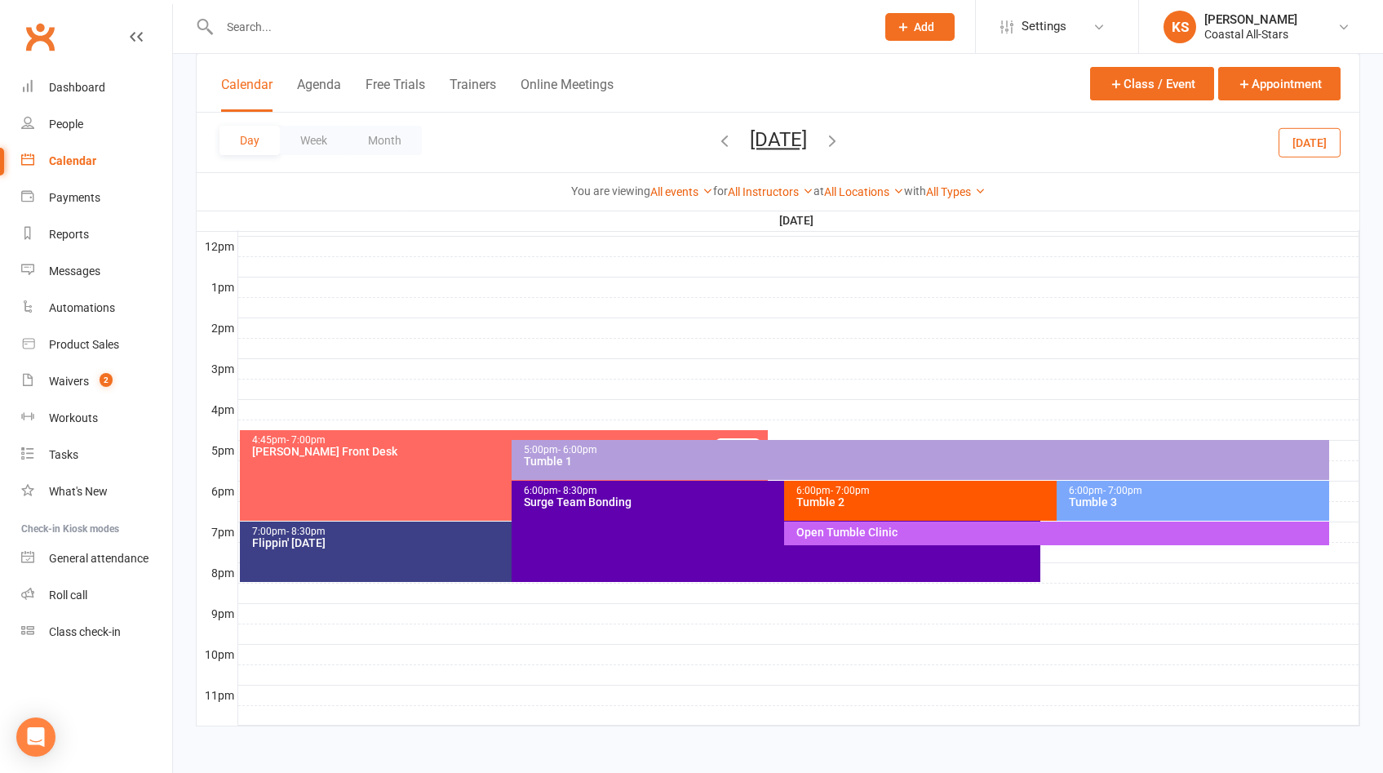
click at [845, 359] on div at bounding box center [798, 369] width 1121 height 20
click at [395, 140] on button "Month" at bounding box center [385, 140] width 74 height 29
